Goal: Information Seeking & Learning: Learn about a topic

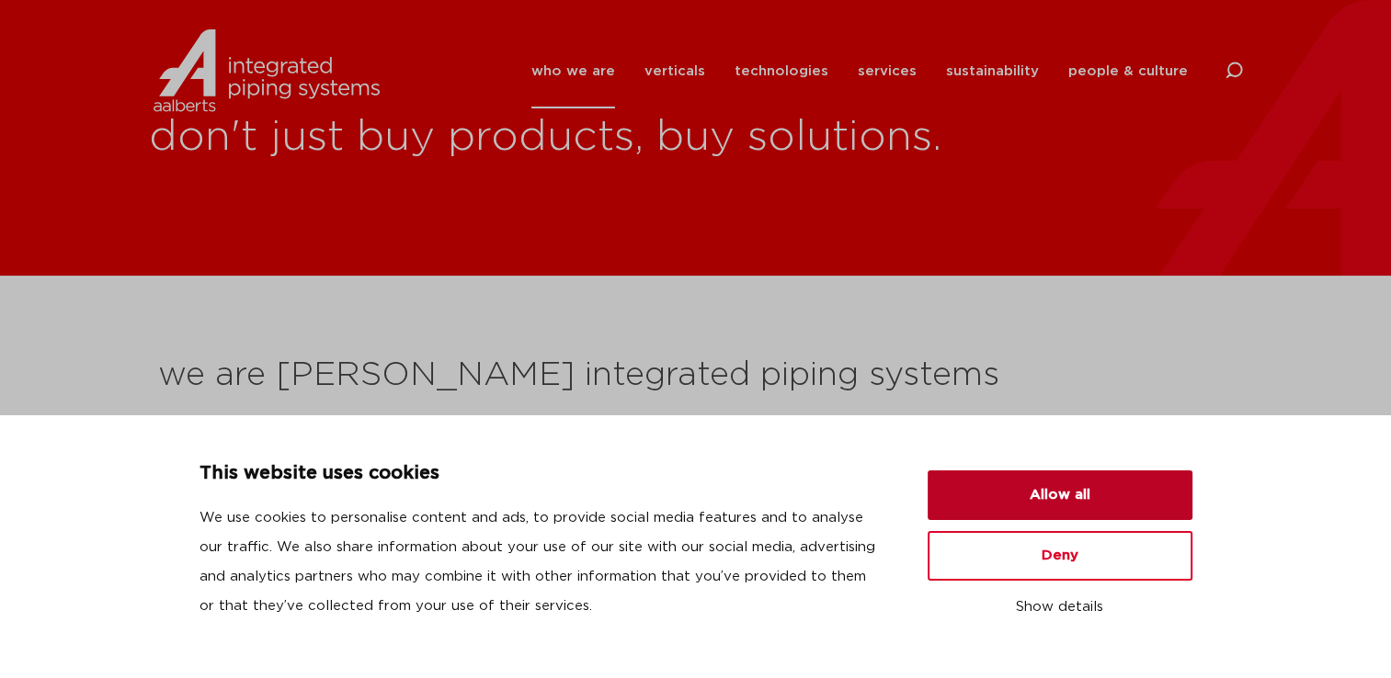
click at [1072, 483] on button "Allow all" at bounding box center [1059, 496] width 265 height 50
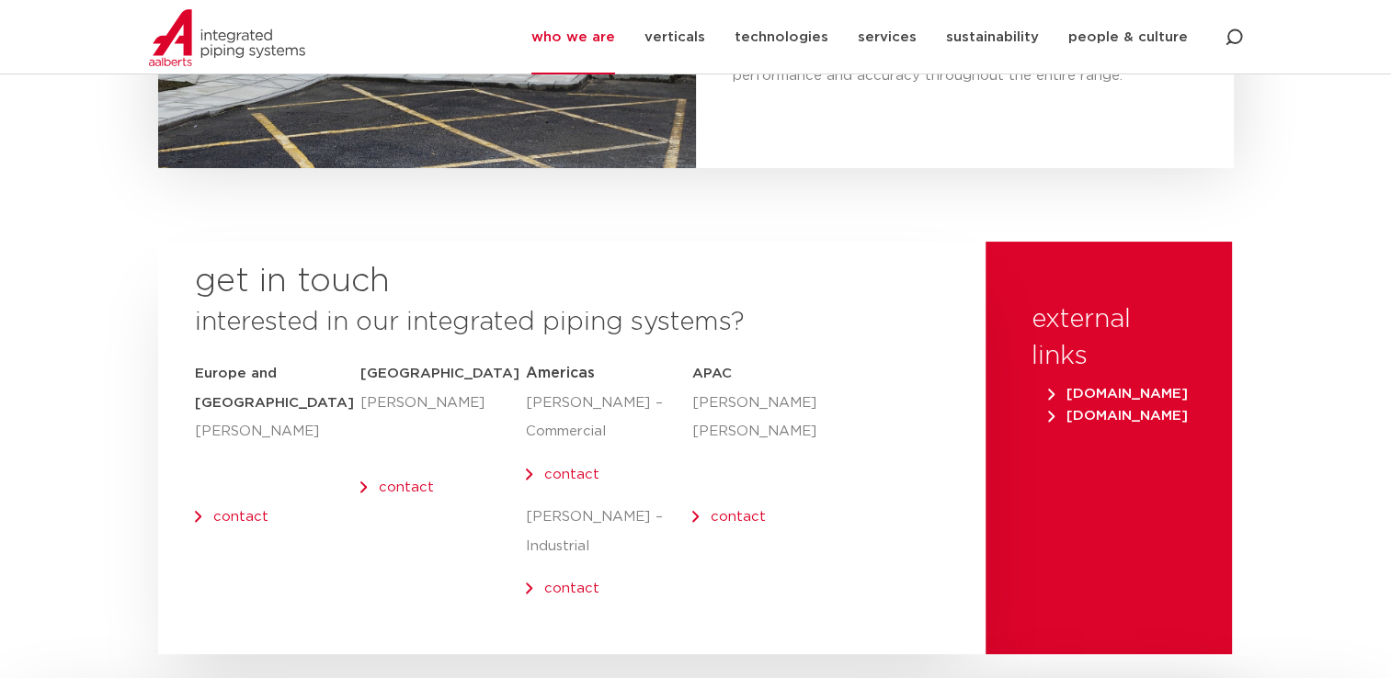
scroll to position [7353, 0]
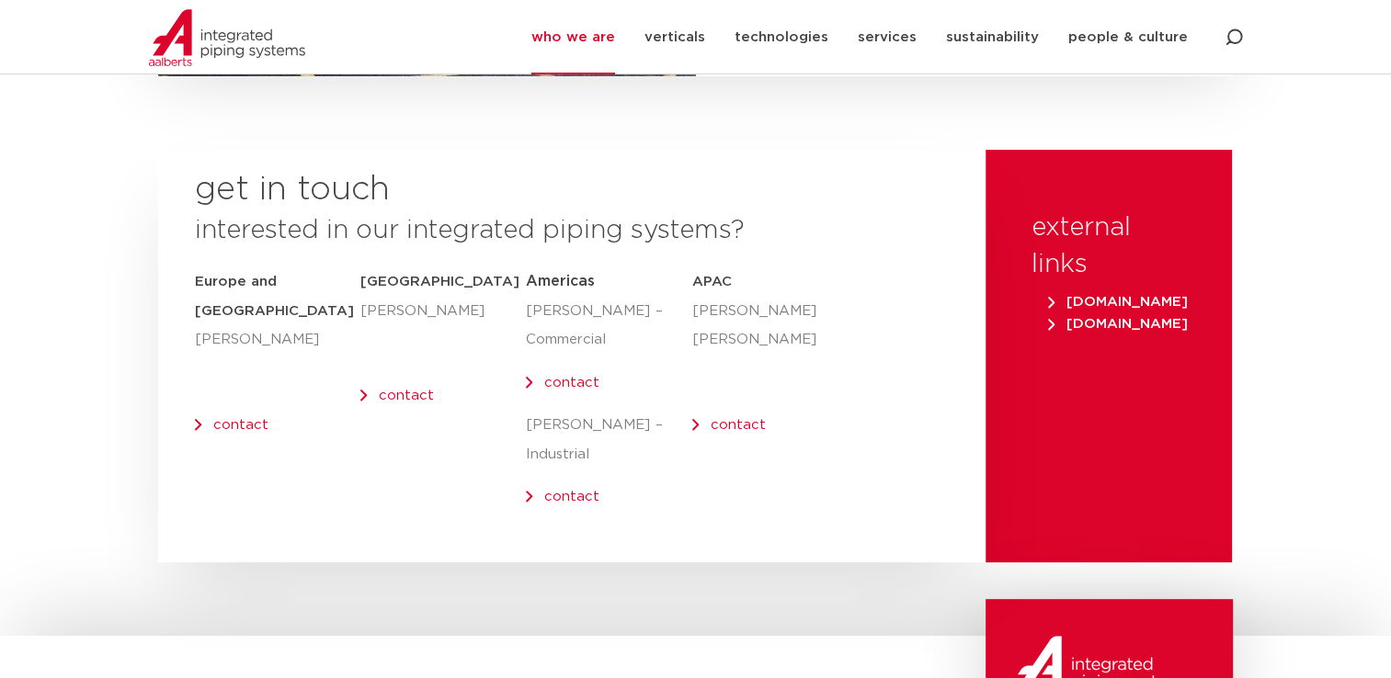
click at [1092, 295] on span "www.aalberts.com" at bounding box center [1118, 302] width 140 height 14
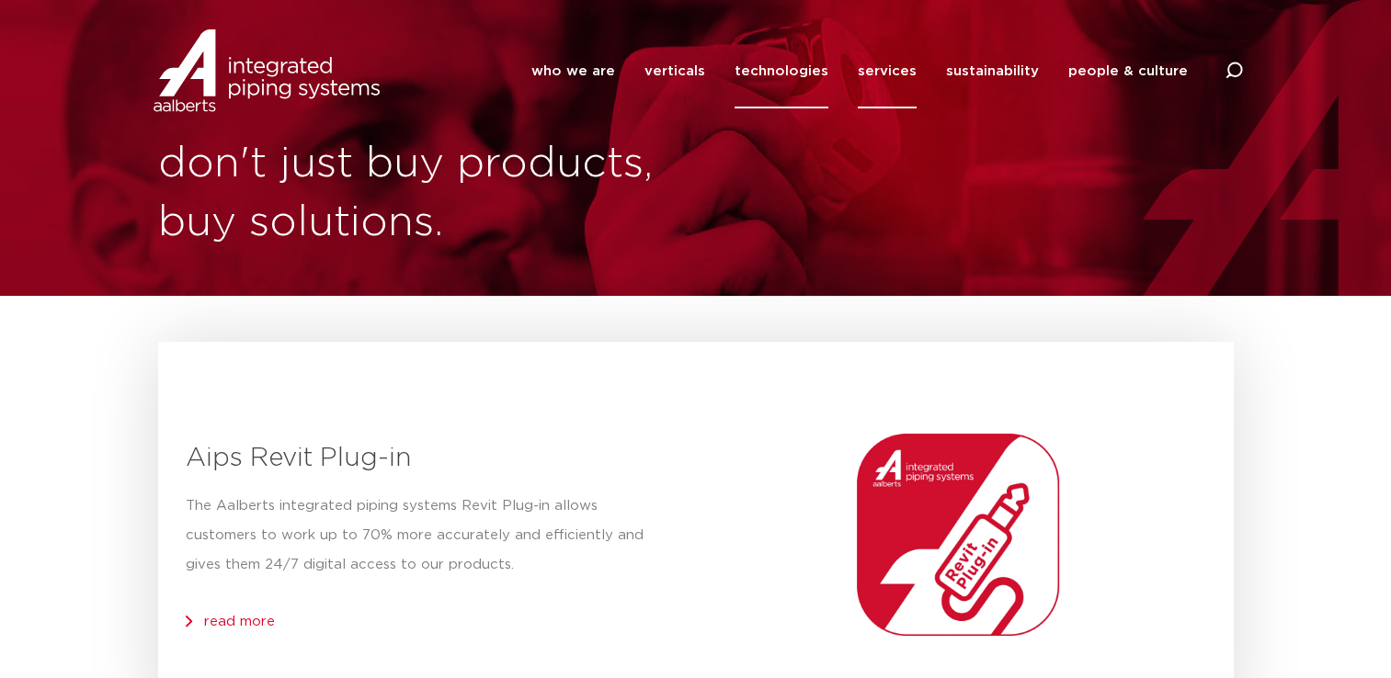
click at [753, 66] on link "technologies" at bounding box center [781, 71] width 94 height 74
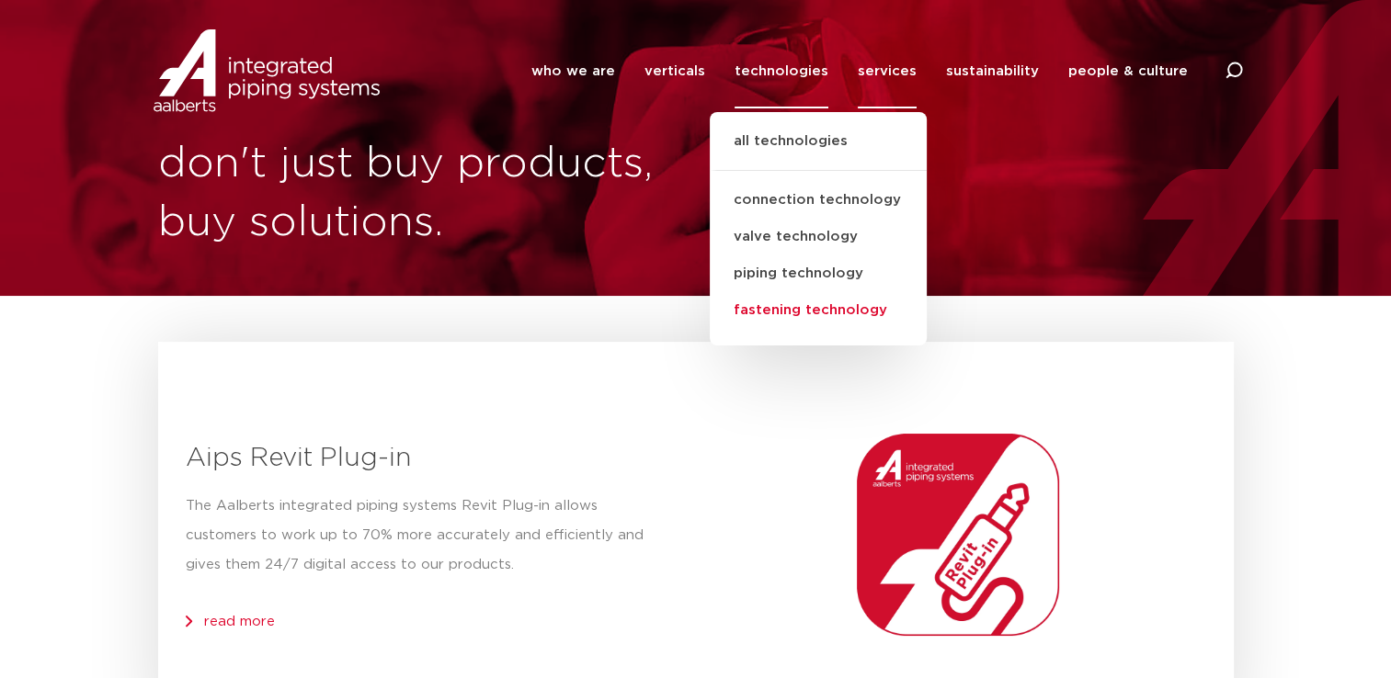
click at [778, 306] on link "fastening technology" at bounding box center [818, 310] width 217 height 37
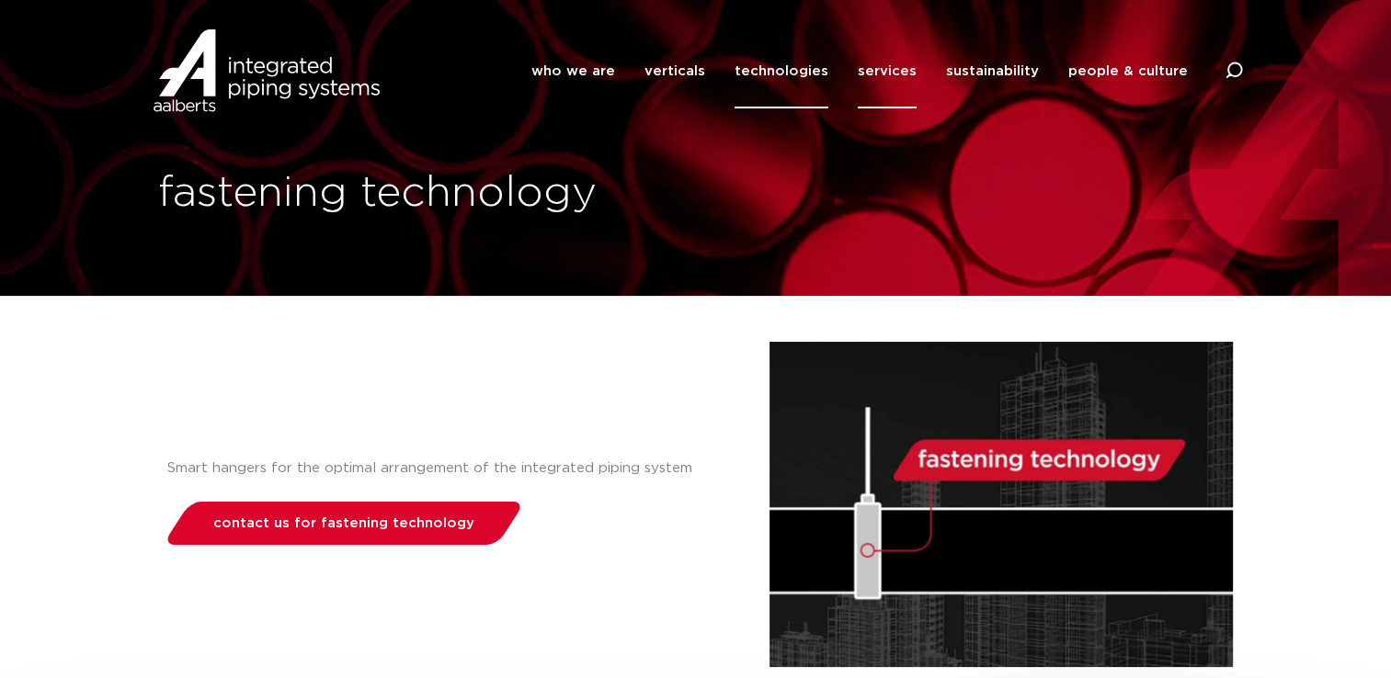
click at [894, 70] on link "services" at bounding box center [887, 71] width 59 height 74
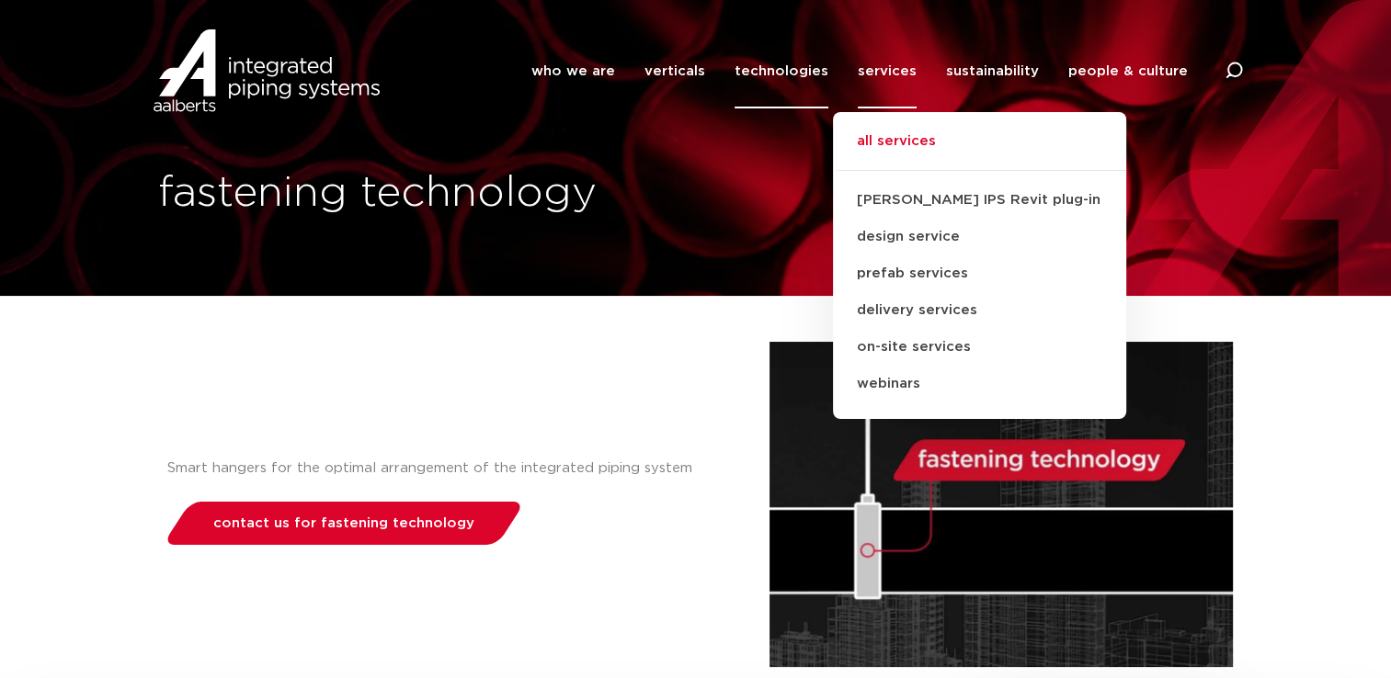
click at [901, 138] on link "all services" at bounding box center [979, 151] width 293 height 40
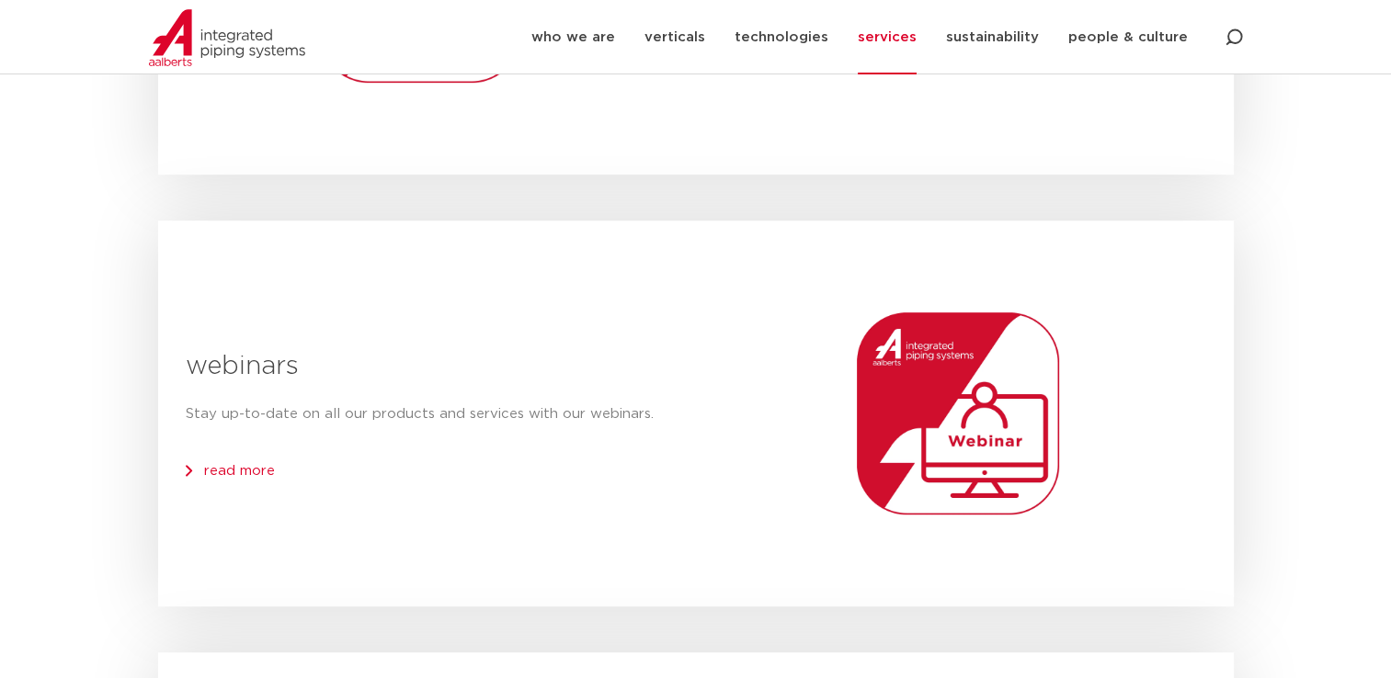
scroll to position [1011, 0]
